Goal: Transaction & Acquisition: Obtain resource

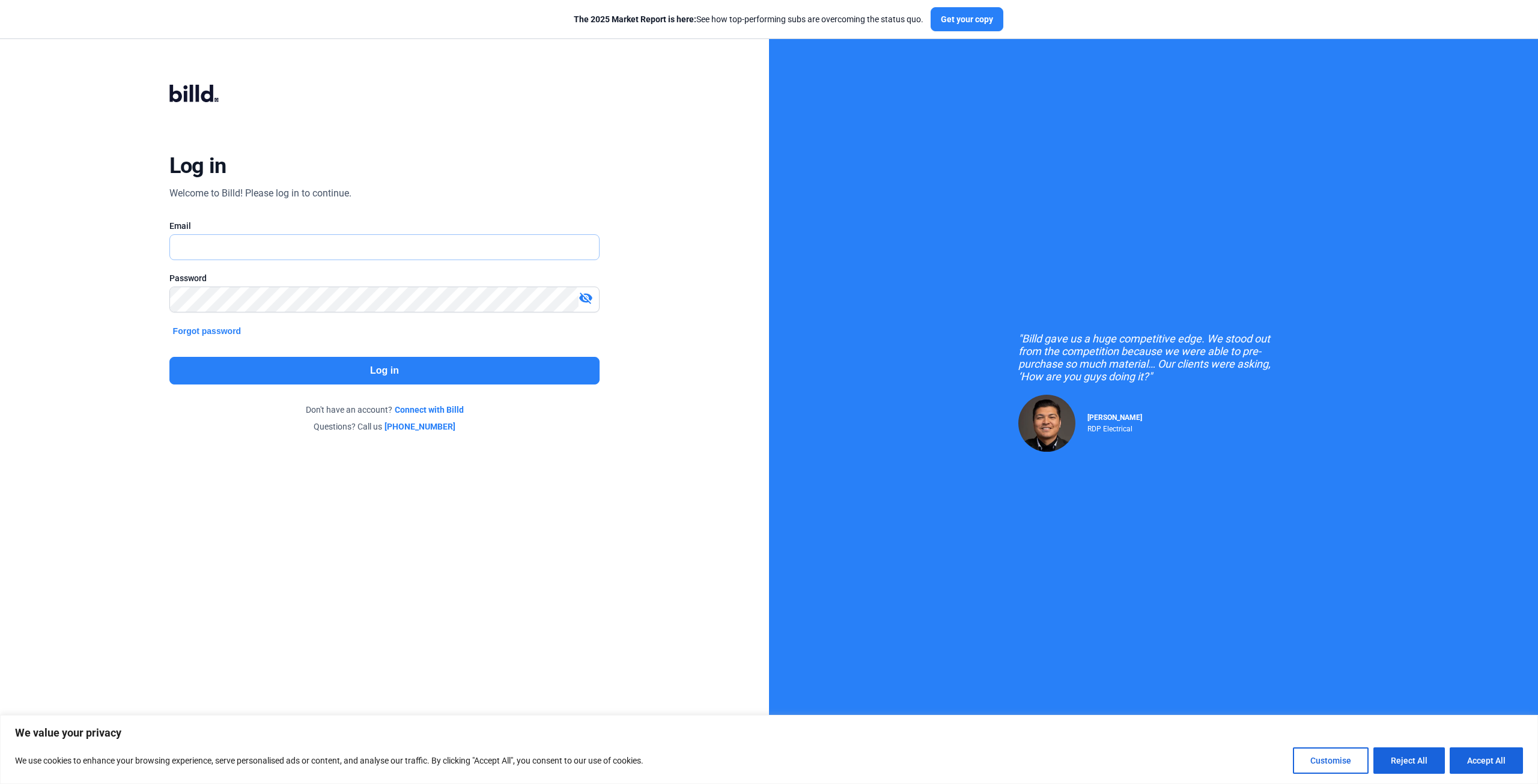
type input "[EMAIL_ADDRESS][DOMAIN_NAME]"
click at [474, 363] on button "Log in" at bounding box center [385, 370] width 431 height 27
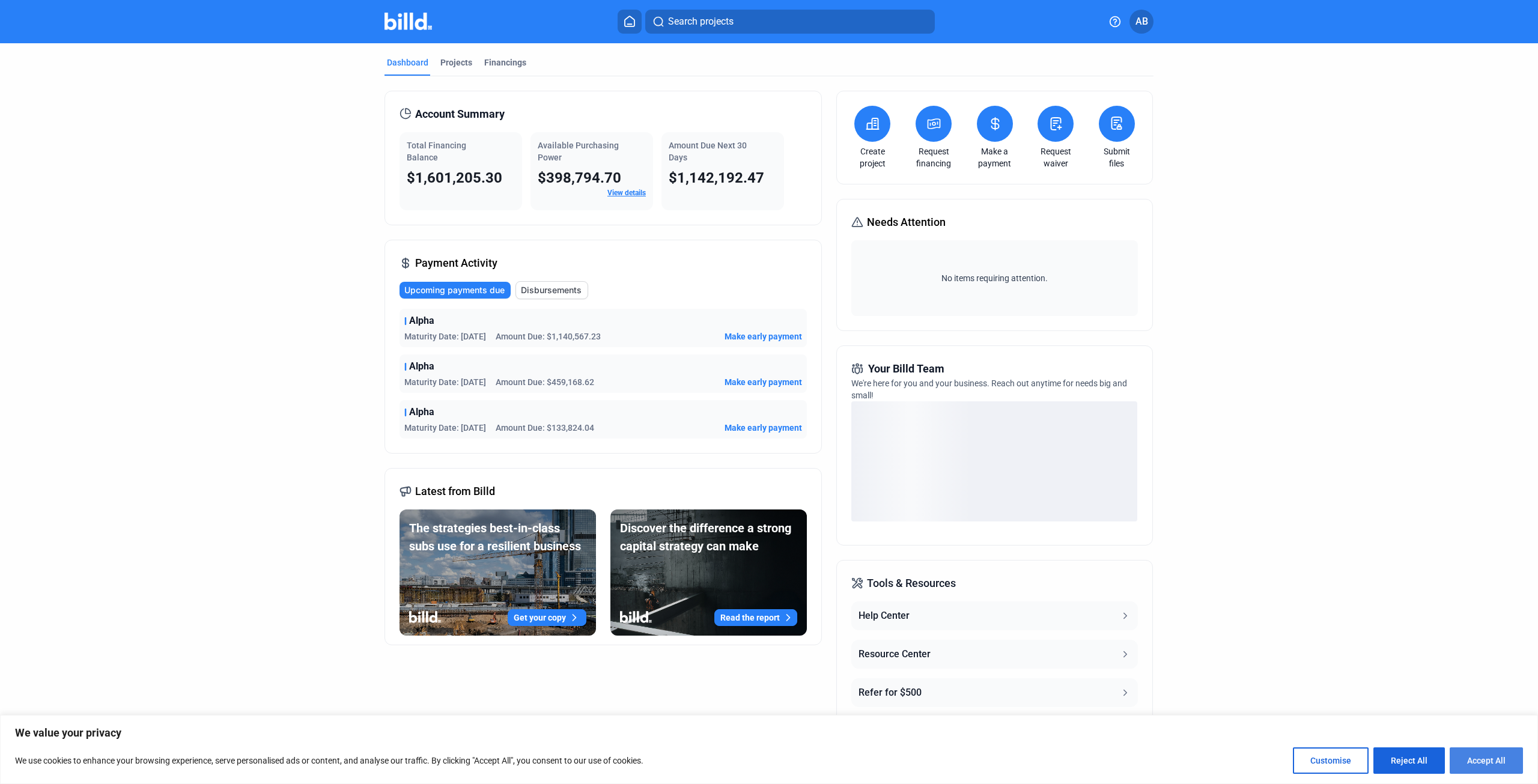
click at [1482, 757] on button "Accept All" at bounding box center [1486, 761] width 73 height 27
checkbox input "true"
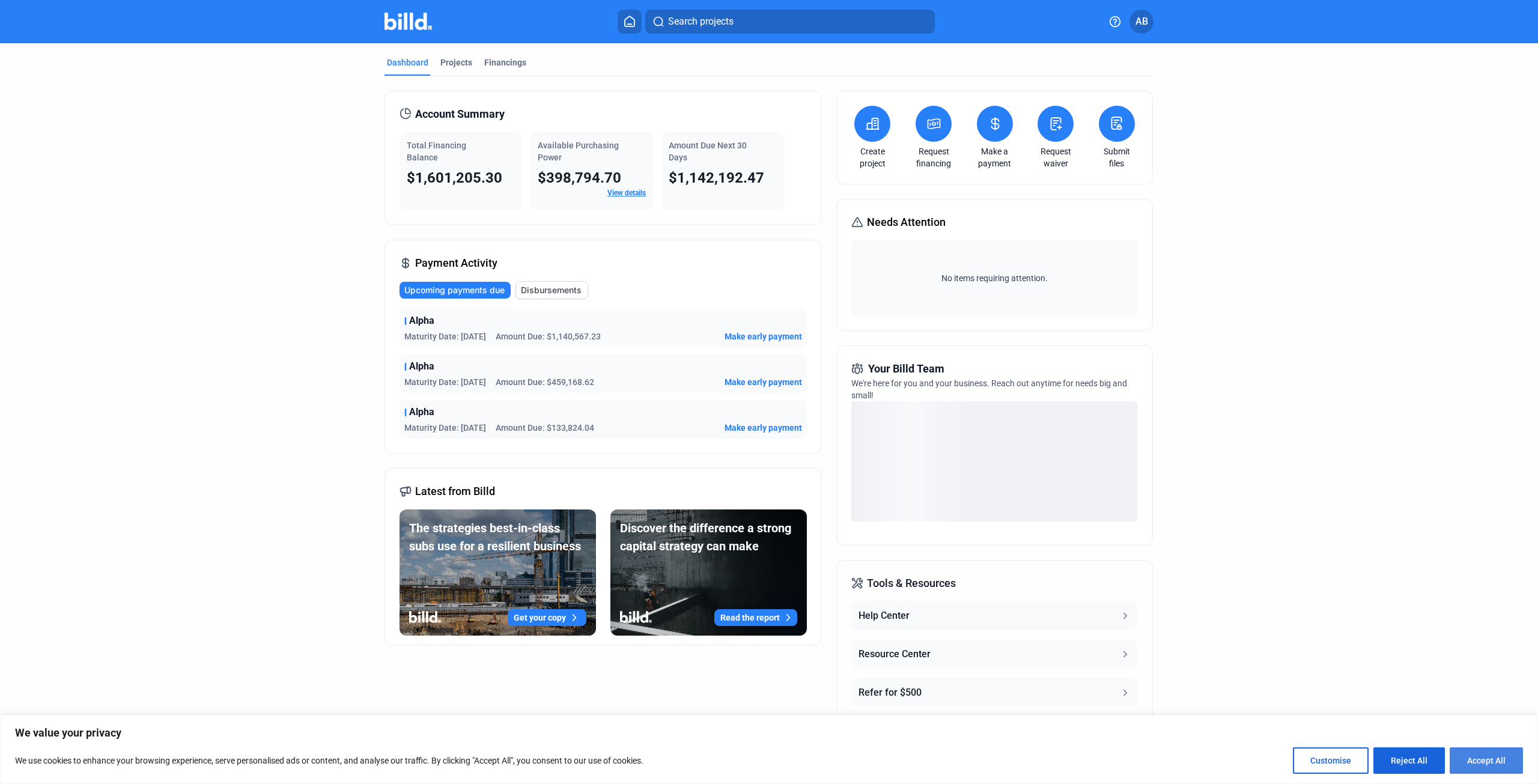
checkbox input "true"
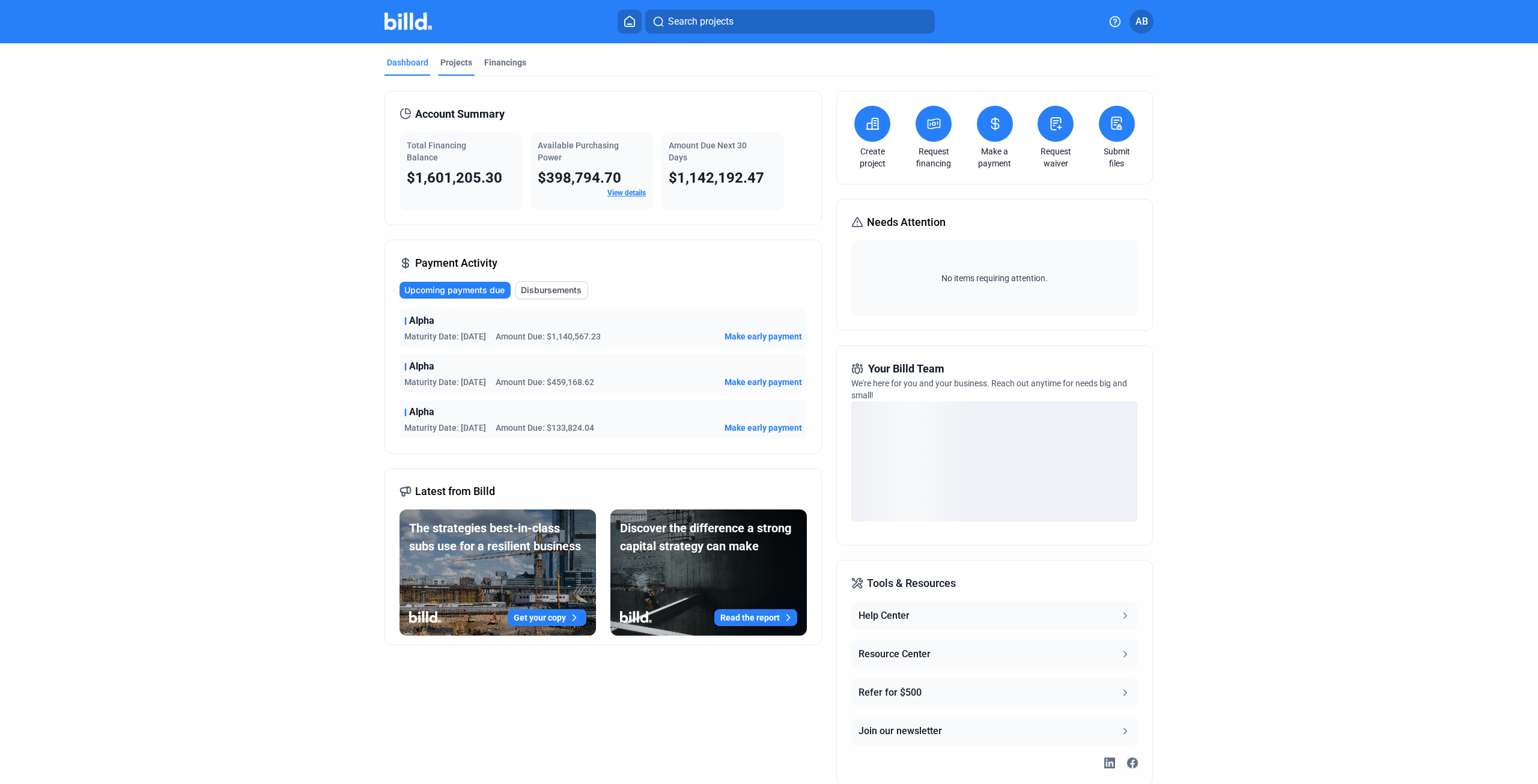
click at [463, 61] on div "Projects" at bounding box center [456, 63] width 32 height 12
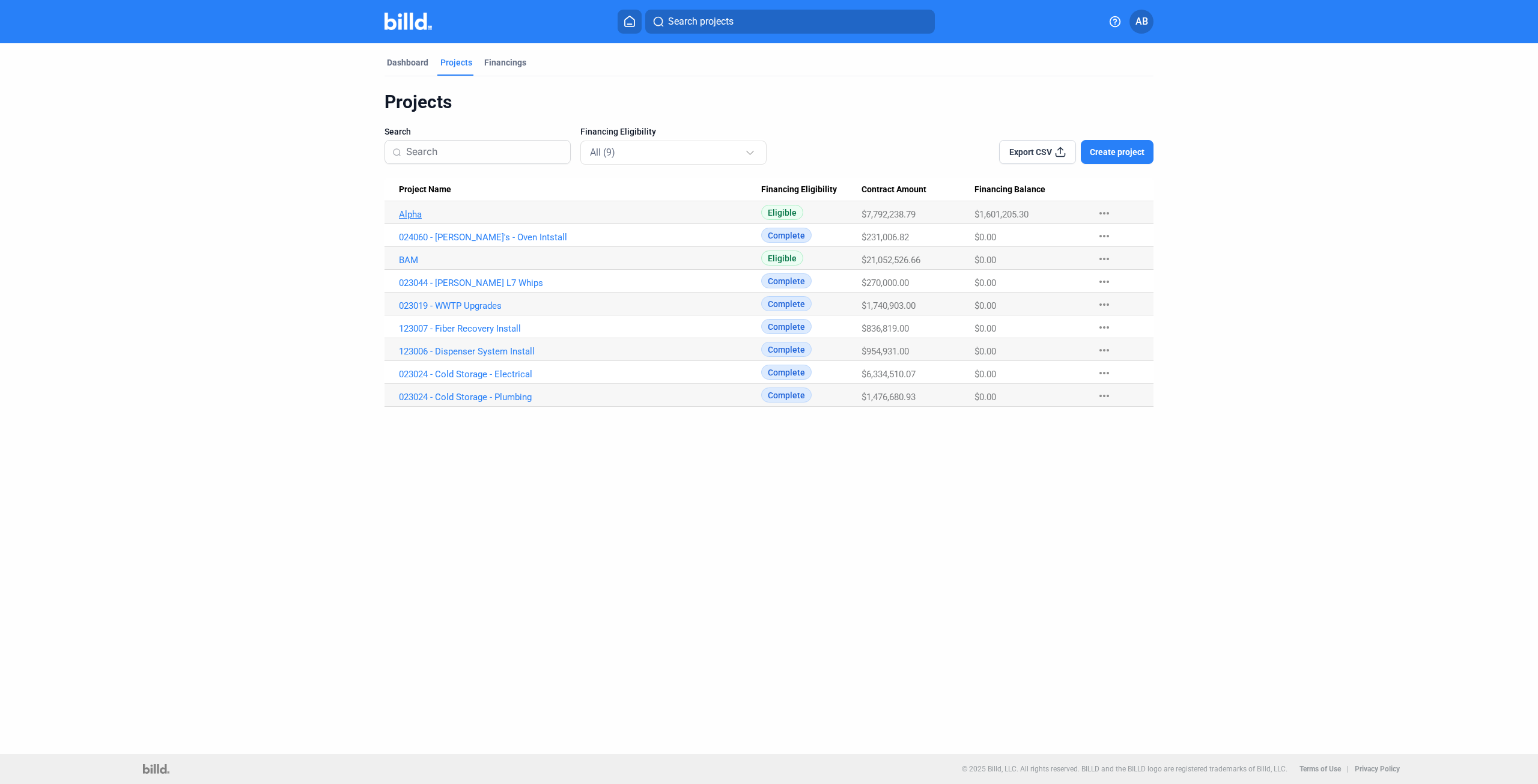
click at [407, 213] on link "Alpha" at bounding box center [580, 215] width 362 height 11
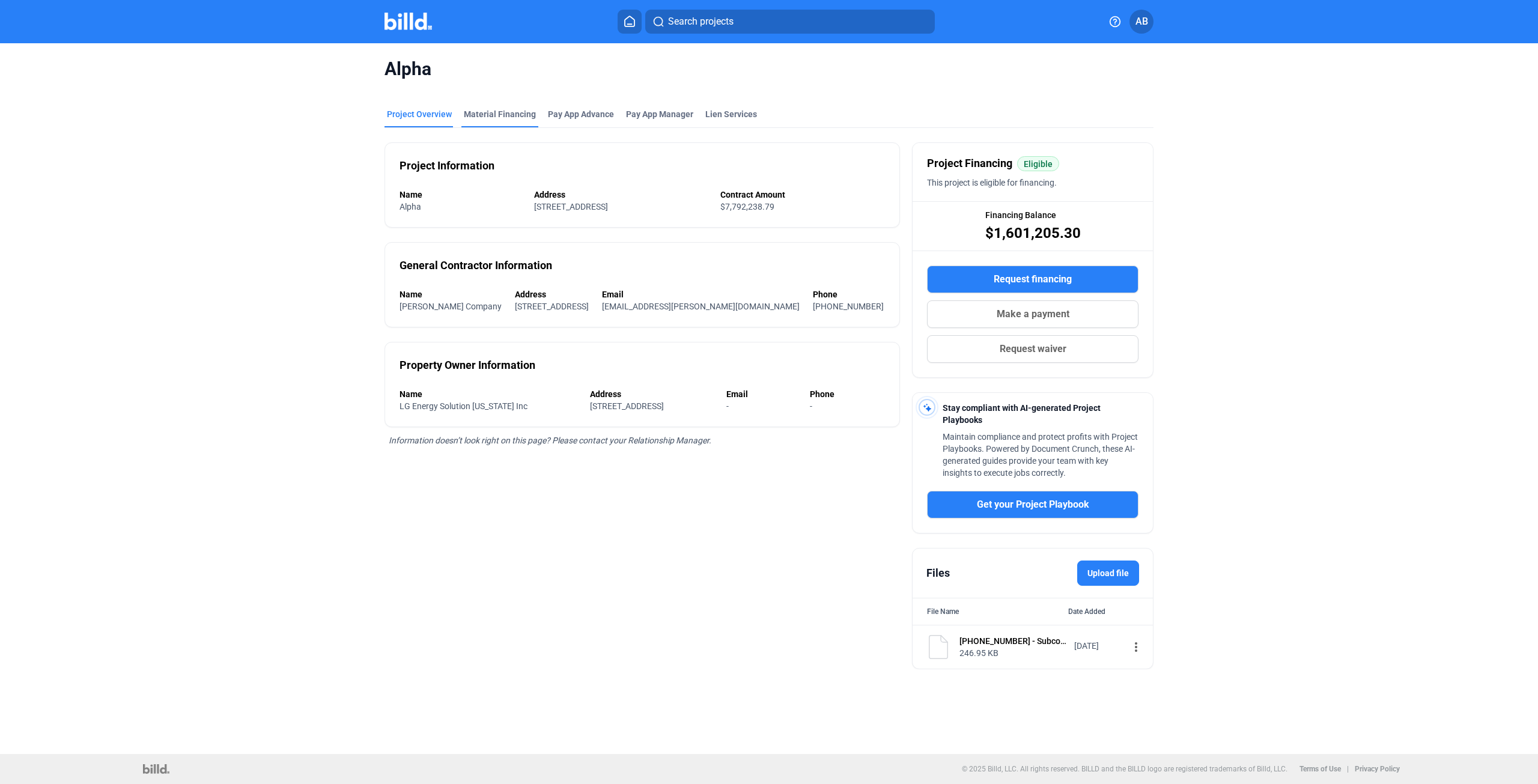
click at [500, 115] on div "Material Financing" at bounding box center [500, 114] width 72 height 12
